Goal: Task Accomplishment & Management: Manage account settings

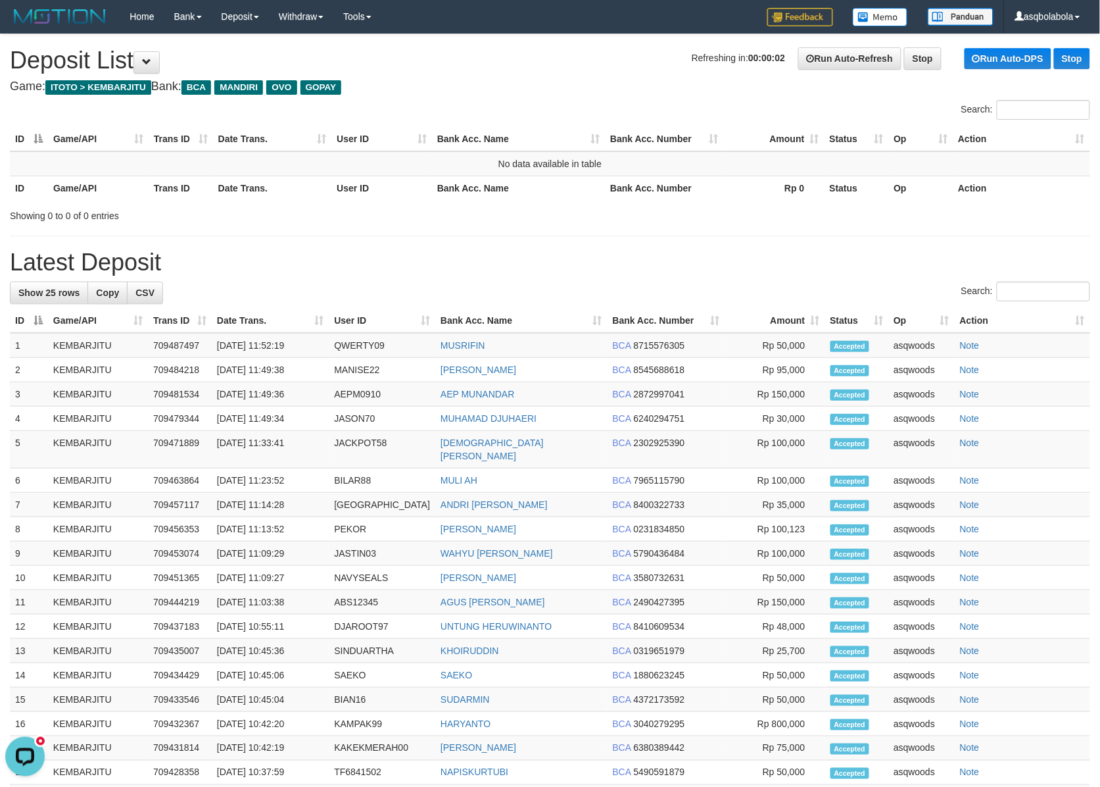
drag, startPoint x: 130, startPoint y: 355, endPoint x: 362, endPoint y: 254, distance: 253.3
click at [130, 355] on td "KEMBARJITU" at bounding box center [98, 345] width 100 height 25
click at [1036, 74] on link "Log Out" at bounding box center [1038, 74] width 104 height 17
